Goal: Task Accomplishment & Management: Manage account settings

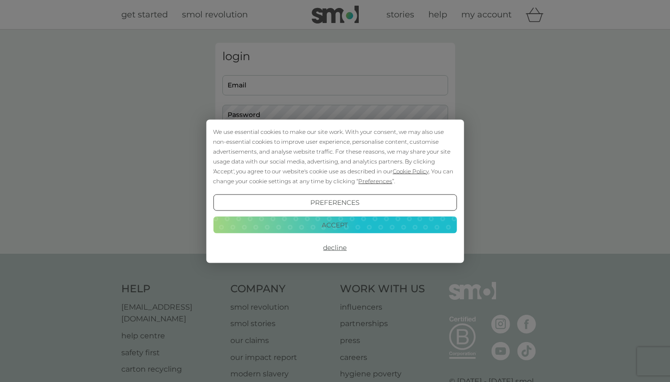
click at [349, 227] on button "Accept" at bounding box center [335, 225] width 244 height 17
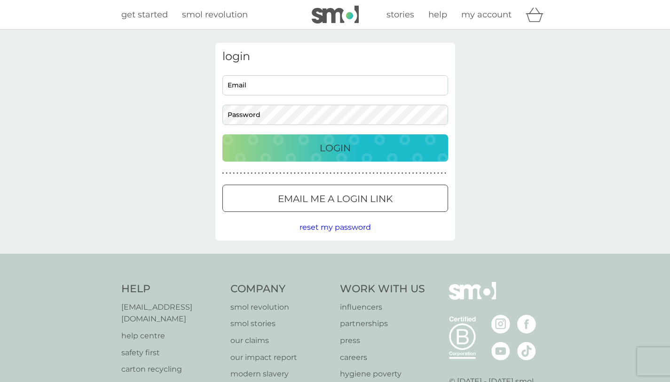
click at [258, 94] on input "Email" at bounding box center [335, 85] width 226 height 20
type input "jane@manifestmarketing.co.uk"
click at [317, 145] on div "Login" at bounding box center [335, 148] width 207 height 15
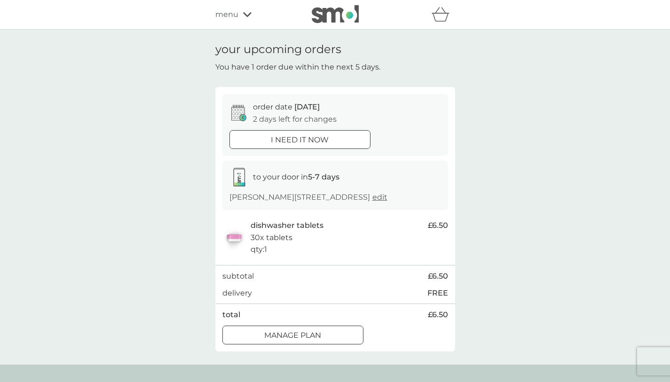
click at [302, 145] on p "i need it now" at bounding box center [300, 140] width 58 height 12
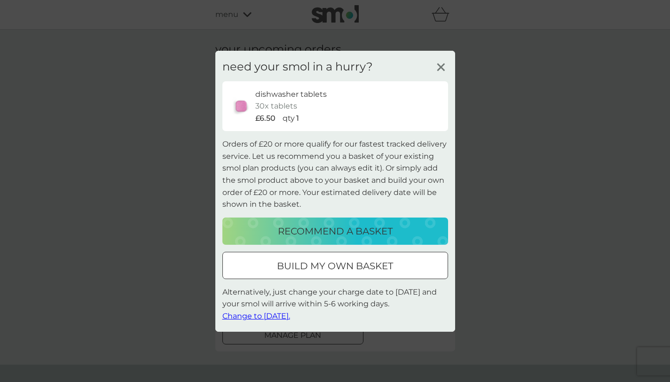
click at [268, 318] on span "Change to [DATE]." at bounding box center [256, 316] width 68 height 9
